Goal: Browse casually: Explore the website without a specific task or goal

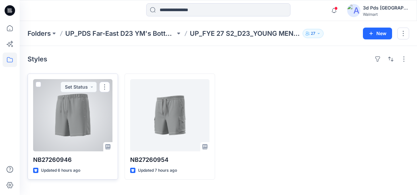
click at [90, 129] on div at bounding box center [72, 115] width 79 height 72
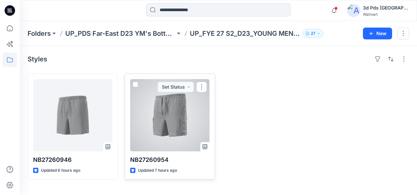
click at [183, 117] on div at bounding box center [169, 115] width 79 height 72
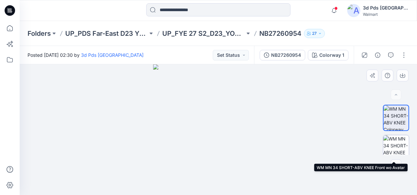
click at [397, 151] on img at bounding box center [396, 148] width 26 height 26
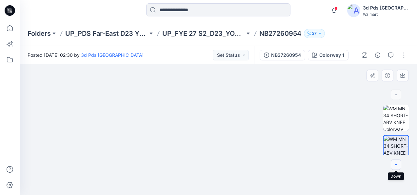
click at [395, 165] on icon "button" at bounding box center [395, 164] width 5 height 5
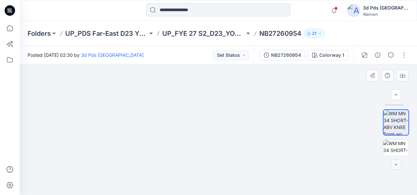
click at [395, 165] on icon "button" at bounding box center [395, 164] width 5 height 5
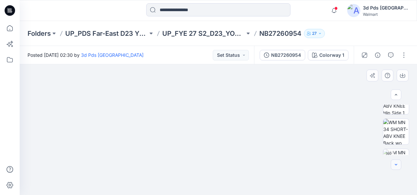
click at [395, 165] on icon "button" at bounding box center [395, 164] width 5 height 5
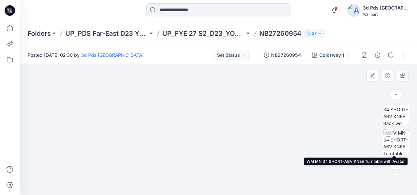
click at [398, 143] on img at bounding box center [396, 142] width 26 height 26
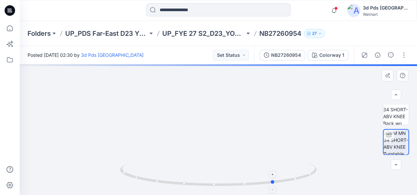
drag, startPoint x: 218, startPoint y: 186, endPoint x: 274, endPoint y: 183, distance: 56.4
click at [274, 183] on icon at bounding box center [219, 175] width 198 height 25
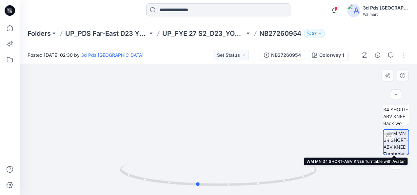
drag, startPoint x: 274, startPoint y: 182, endPoint x: 393, endPoint y: 141, distance: 126.3
click at [393, 141] on div "Colorway 1 Loading... Material Properties Loading..." at bounding box center [218, 129] width 397 height 130
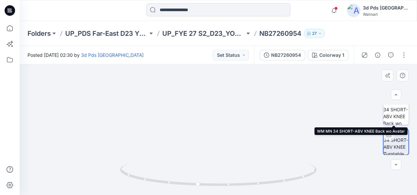
click at [402, 119] on img at bounding box center [396, 112] width 26 height 26
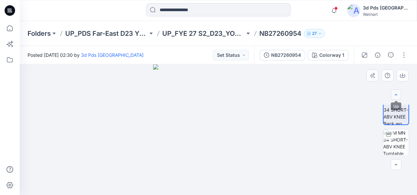
click at [395, 92] on icon "button" at bounding box center [395, 94] width 5 height 5
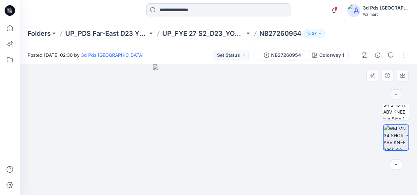
click at [395, 92] on icon "button" at bounding box center [395, 94] width 5 height 5
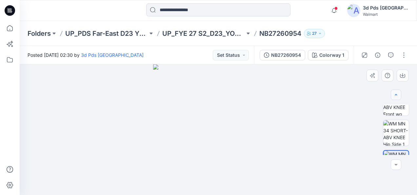
click at [395, 92] on icon "button" at bounding box center [395, 94] width 5 height 5
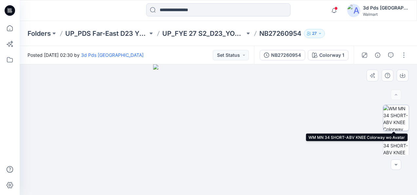
click at [397, 118] on img at bounding box center [396, 118] width 26 height 26
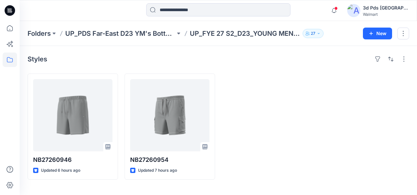
click at [319, 33] on icon "button" at bounding box center [319, 33] width 4 height 4
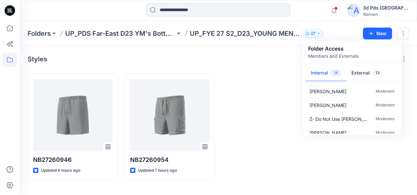
click at [272, 119] on div at bounding box center [267, 126] width 90 height 106
